Goal: Navigation & Orientation: Find specific page/section

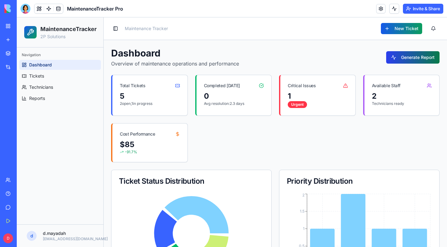
click at [424, 55] on button "Generate Report" at bounding box center [412, 57] width 53 height 12
click at [53, 75] on link "Tickets" at bounding box center [60, 76] width 82 height 10
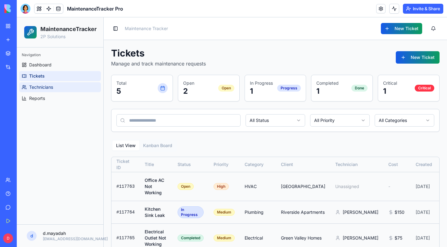
click at [52, 88] on span "Technicians" at bounding box center [41, 87] width 24 height 6
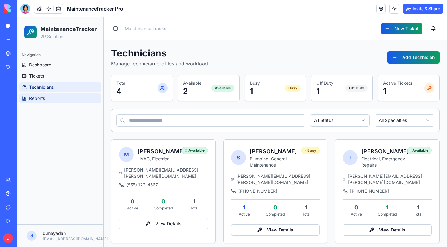
click at [51, 96] on link "Reports" at bounding box center [60, 98] width 82 height 10
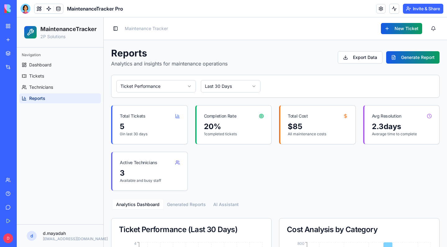
click at [16, 27] on div "My Workspace" at bounding box center [19, 26] width 8 height 6
